Goal: Find specific page/section: Find specific page/section

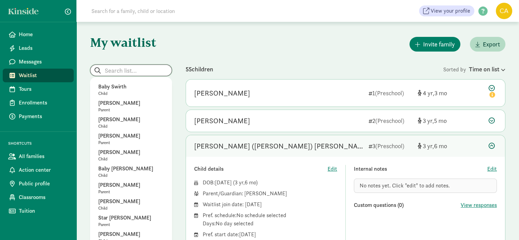
click at [120, 71] on input "search" at bounding box center [130, 70] width 81 height 11
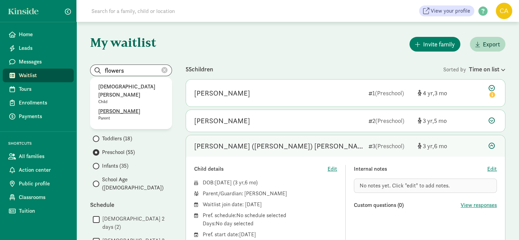
click at [106, 107] on p "Steven Flowers" at bounding box center [131, 111] width 66 height 8
type input "Steven Flowers"
radio input "true"
radio input "false"
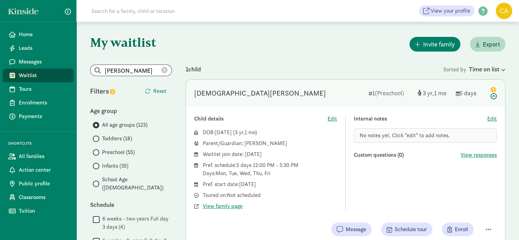
click at [291, 39] on div "Invite family Export" at bounding box center [346, 43] width 320 height 17
click at [33, 76] on span "Waitlist" at bounding box center [43, 75] width 49 height 8
